Goal: Transaction & Acquisition: Purchase product/service

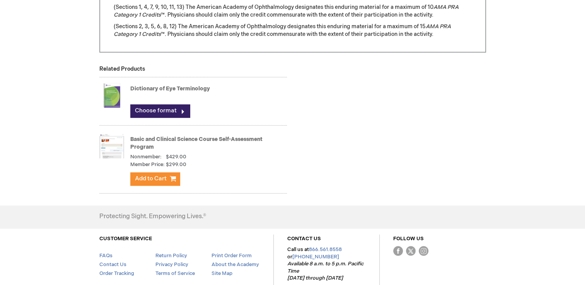
scroll to position [803, 0]
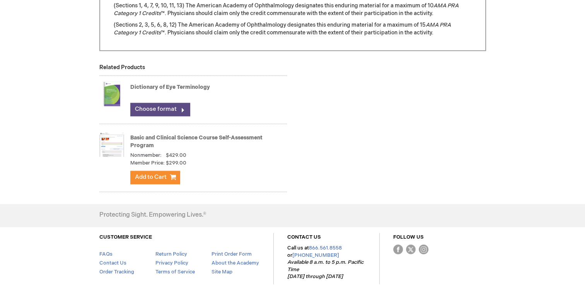
click at [158, 110] on link "Choose format" at bounding box center [160, 109] width 60 height 13
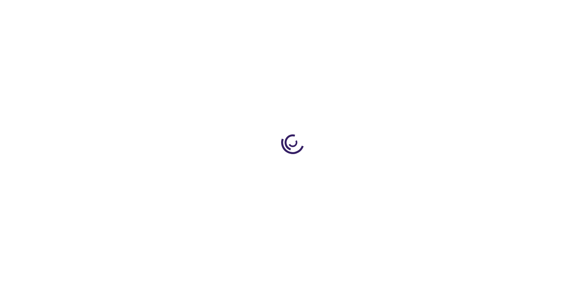
type input "0"
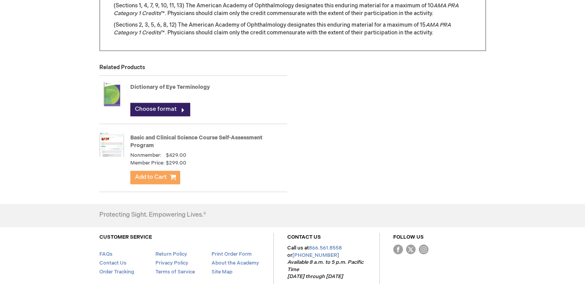
click at [158, 177] on span "Add to Cart" at bounding box center [151, 177] width 32 height 7
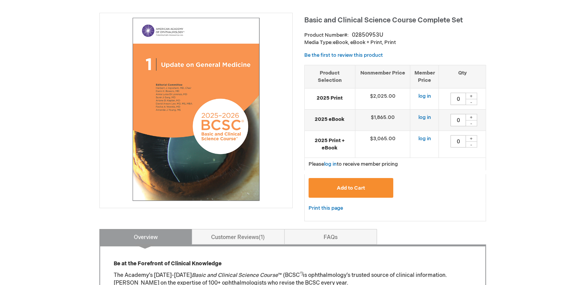
scroll to position [90, 0]
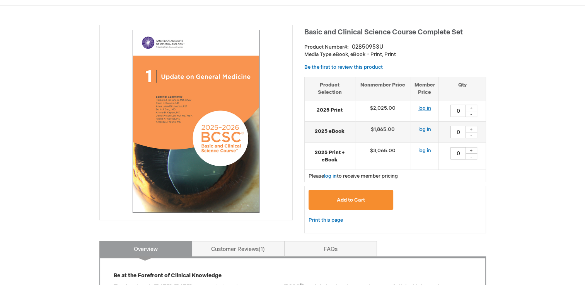
click at [423, 108] on link "log in" at bounding box center [424, 108] width 13 height 6
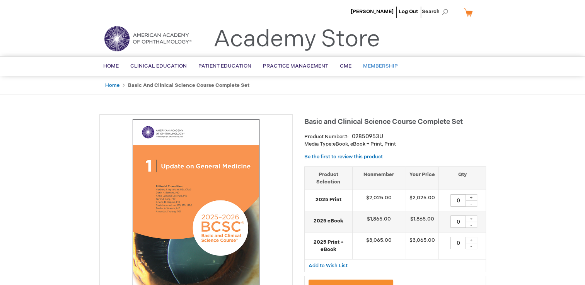
click at [382, 70] on link "Membership" at bounding box center [380, 66] width 46 height 19
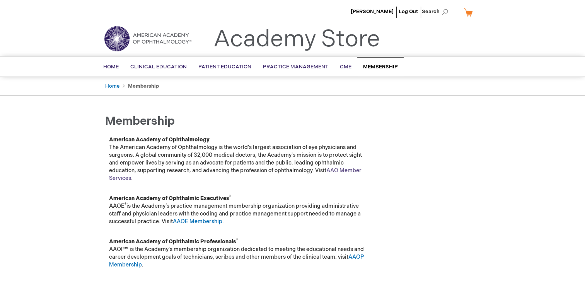
click at [344, 168] on link "AAO Member Services" at bounding box center [235, 174] width 252 height 14
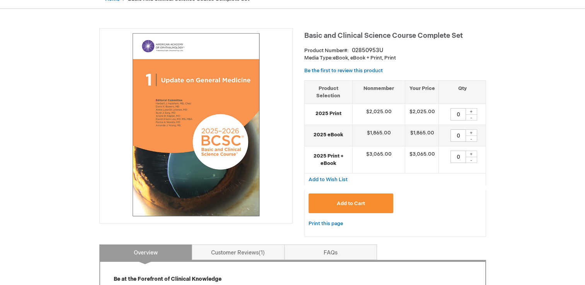
scroll to position [85, 0]
